Goal: Find specific page/section: Find specific page/section

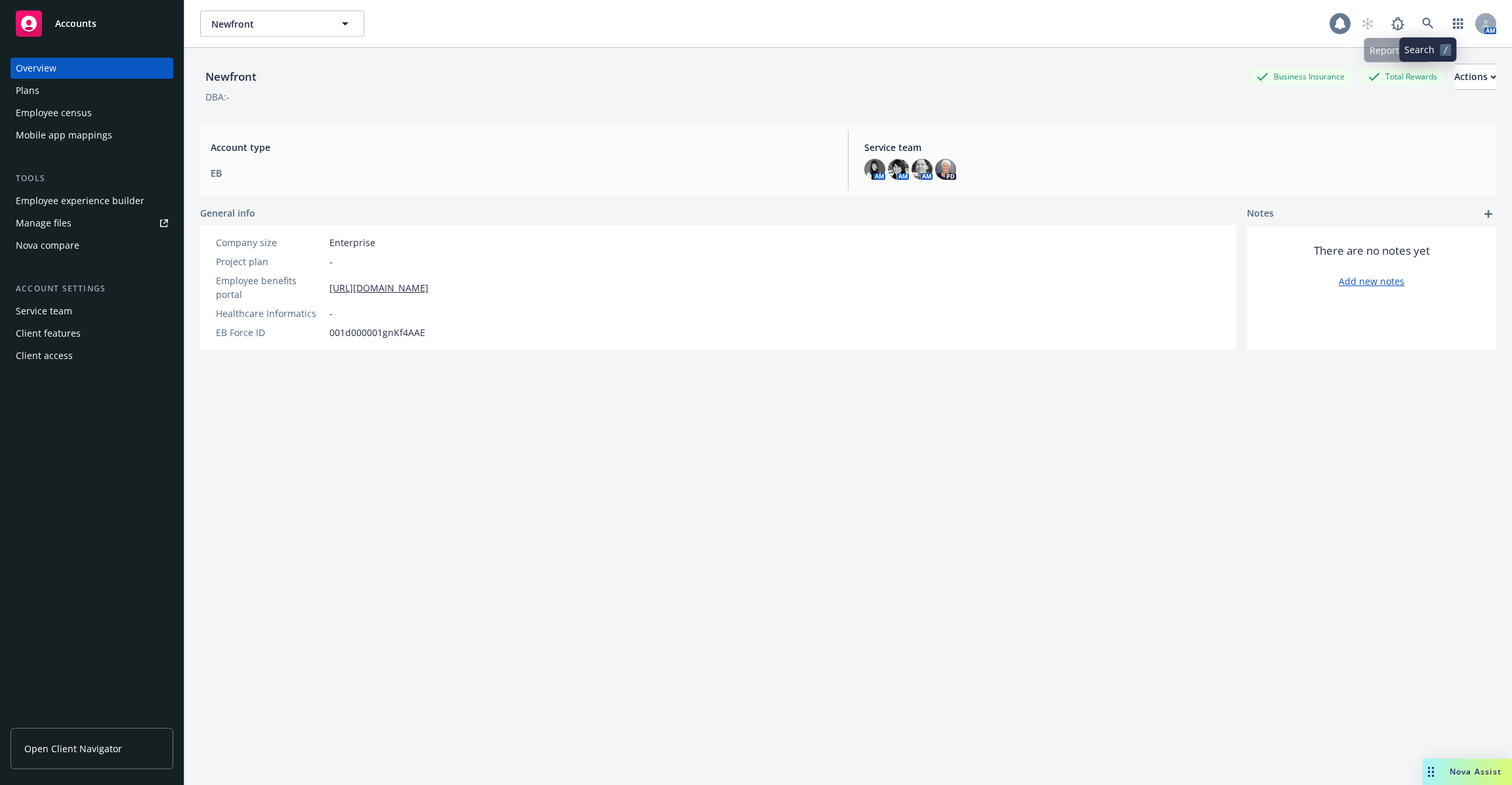
click at [1341, 24] on icon at bounding box center [1341, 23] width 11 height 12
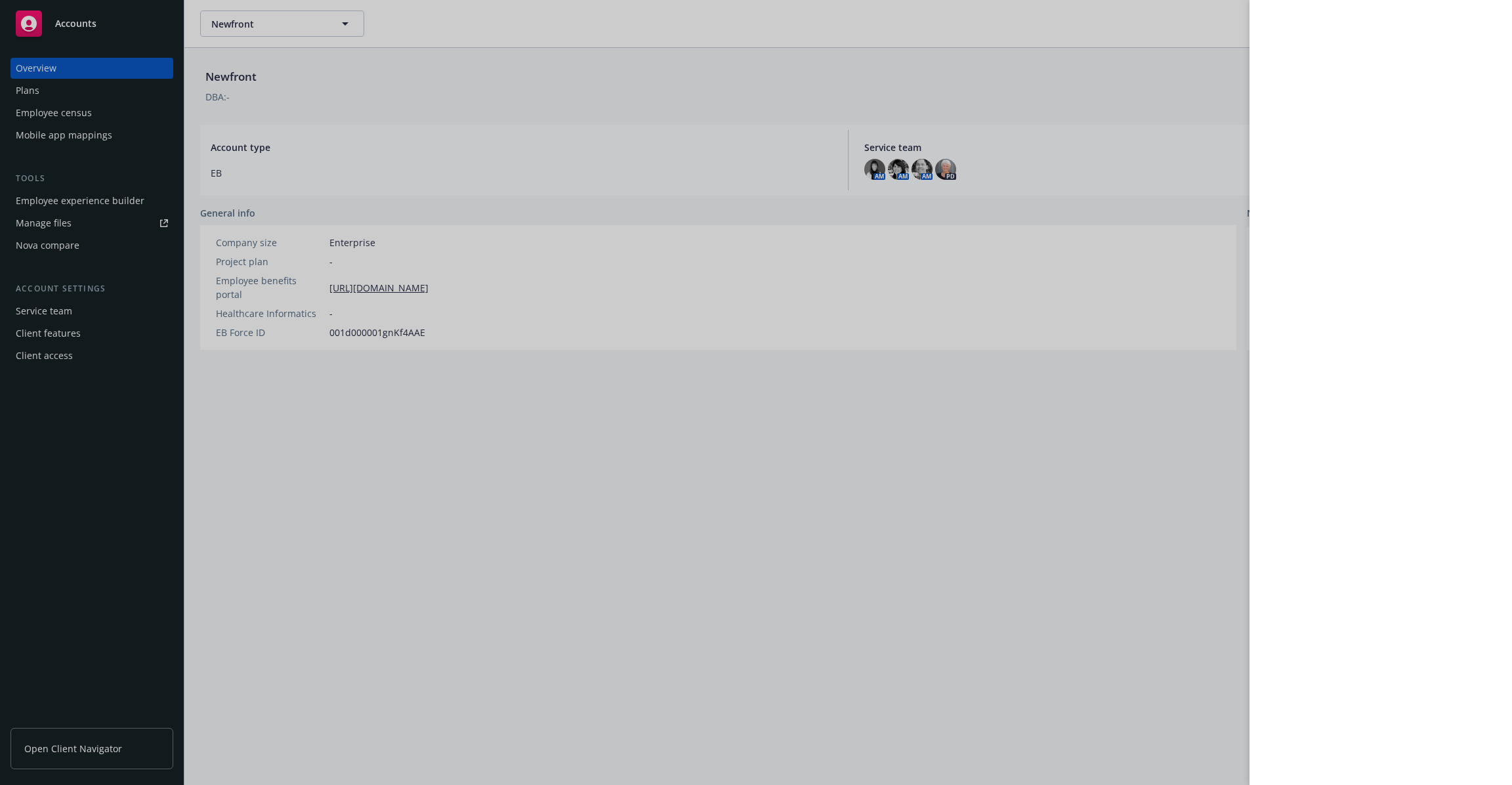
click at [1050, 101] on div at bounding box center [756, 392] width 1512 height 785
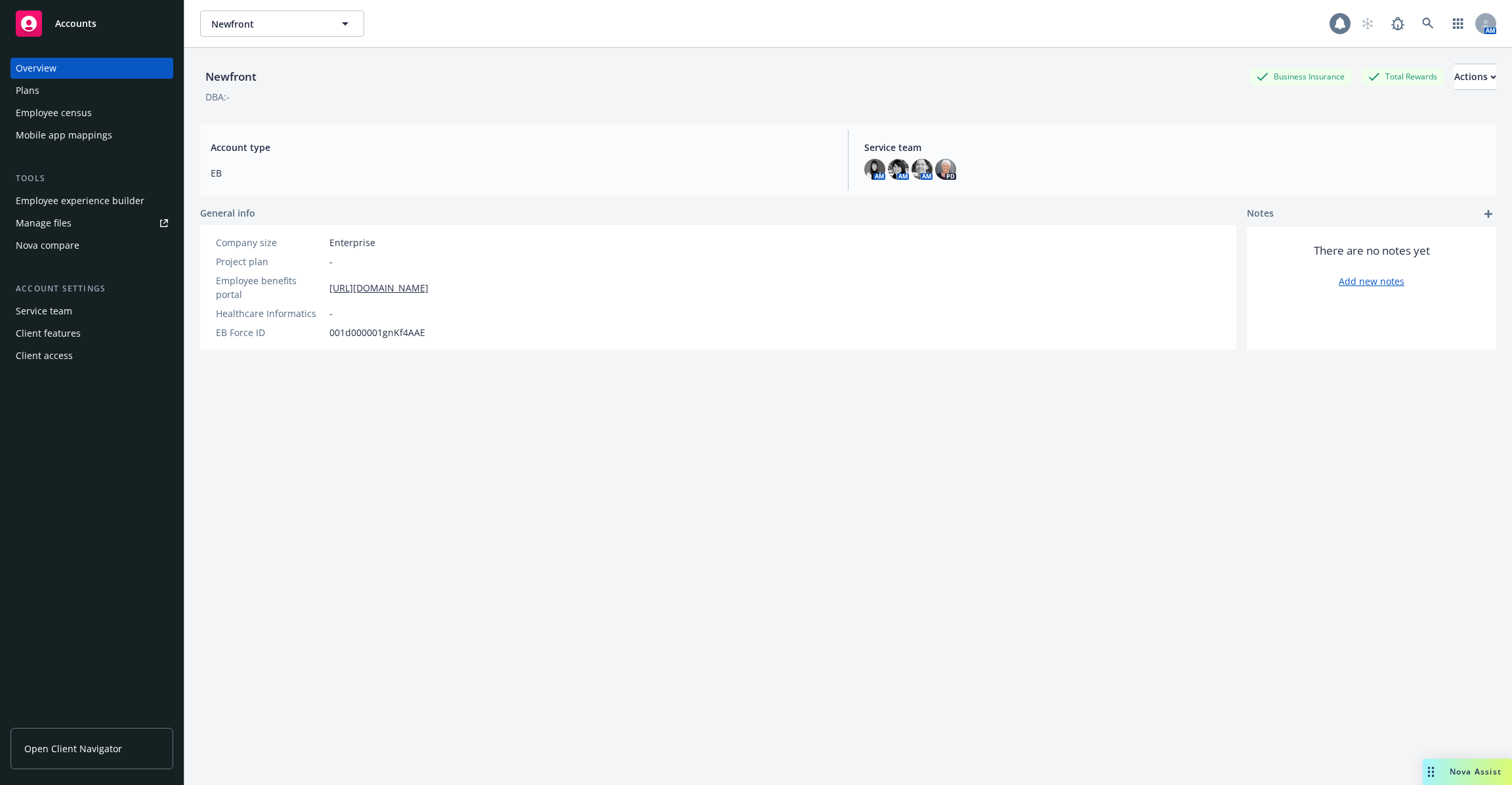
click at [1335, 27] on icon at bounding box center [1341, 23] width 11 height 12
